Goal: Task Accomplishment & Management: Complete application form

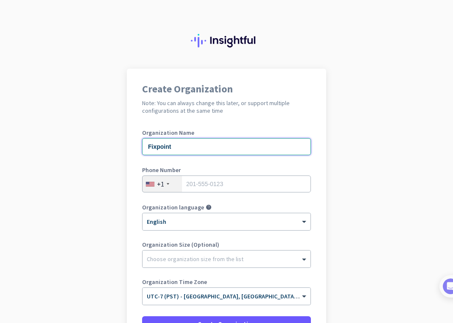
type input "Fixpoint"
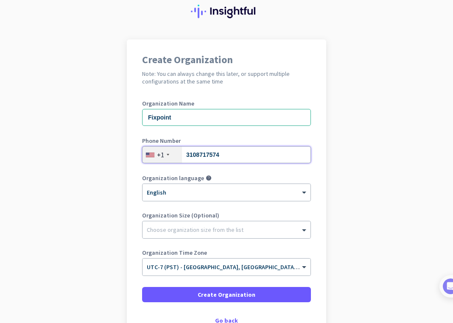
scroll to position [44, 0]
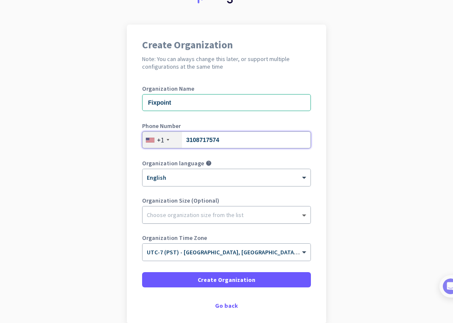
type input "3108717574"
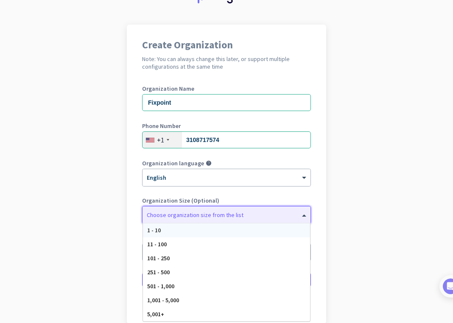
click at [304, 216] on span at bounding box center [305, 215] width 11 height 8
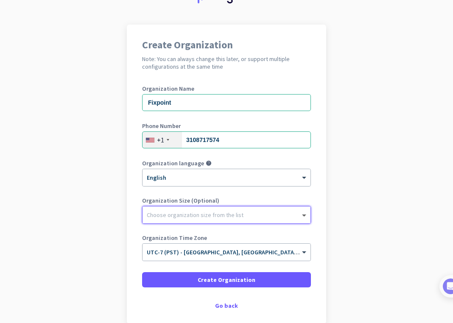
click at [304, 216] on span at bounding box center [305, 215] width 11 height 8
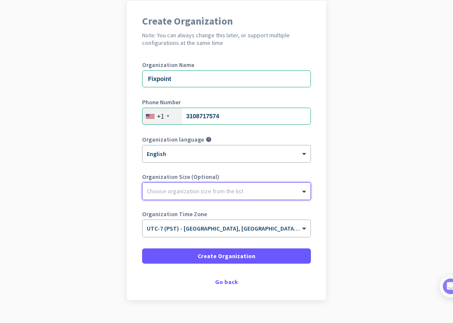
scroll to position [67, 0]
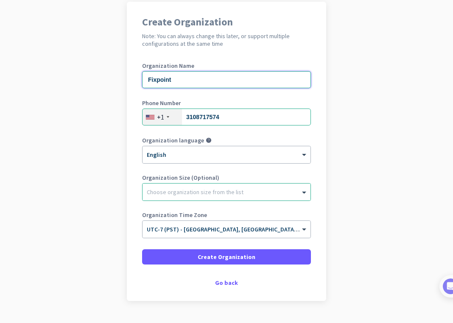
click at [184, 81] on input "Fixpoint" at bounding box center [226, 79] width 169 height 17
drag, startPoint x: 184, startPoint y: 80, endPoint x: 137, endPoint y: 69, distance: 48.3
click at [137, 69] on div "Create Organization Note: You can always change this later, or support multiple…" at bounding box center [226, 151] width 199 height 299
type input "Daisy Blue Films"
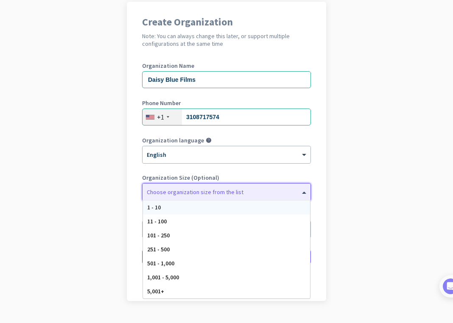
click at [174, 190] on div at bounding box center [226, 190] width 168 height 8
click at [162, 208] on div "1 - 10" at bounding box center [226, 208] width 167 height 14
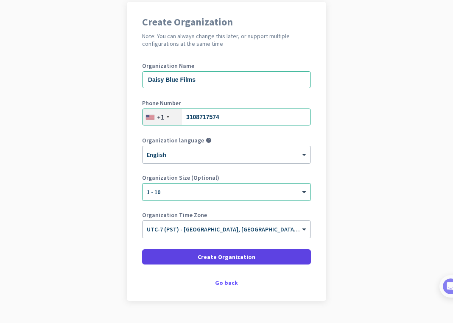
click at [234, 257] on span "Create Organization" at bounding box center [227, 257] width 58 height 8
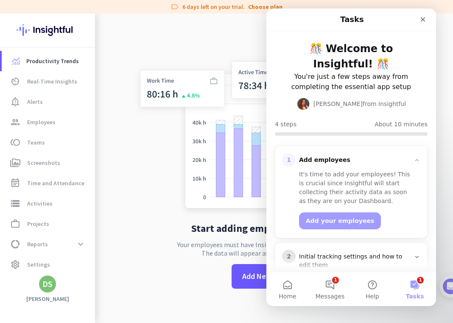
click at [44, 287] on div "DS" at bounding box center [47, 284] width 10 height 8
click at [44, 287] on div at bounding box center [226, 161] width 453 height 323
click at [287, 282] on button "Home" at bounding box center [287, 289] width 42 height 34
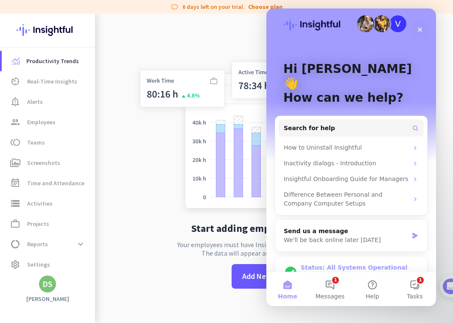
scroll to position [8, 0]
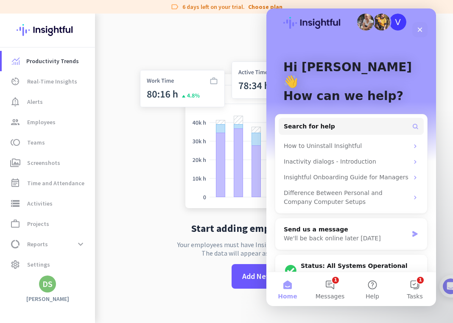
click at [173, 188] on img at bounding box center [274, 132] width 281 height 169
